Goal: Find contact information: Find contact information

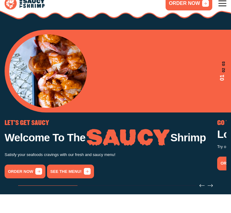
scroll to position [61, 0]
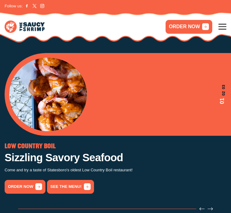
drag, startPoint x: 21, startPoint y: 6, endPoint x: 78, endPoint y: 7, distance: 57.4
click at [0, 0] on span "[STREET_ADDRESS]" at bounding box center [0, 0] width 0 height 0
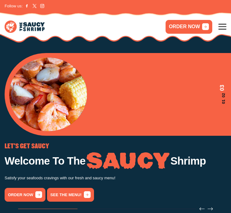
copy span "[STREET_ADDRESS]"
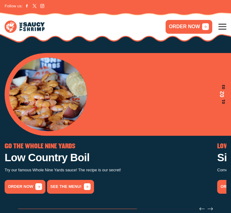
drag, startPoint x: 20, startPoint y: 6, endPoint x: 78, endPoint y: 8, distance: 57.7
click at [0, 0] on span "[STREET_ADDRESS]" at bounding box center [0, 0] width 0 height 0
copy span "727 Buckhead Dr, Statesboro GA"
